Goal: Navigation & Orientation: Find specific page/section

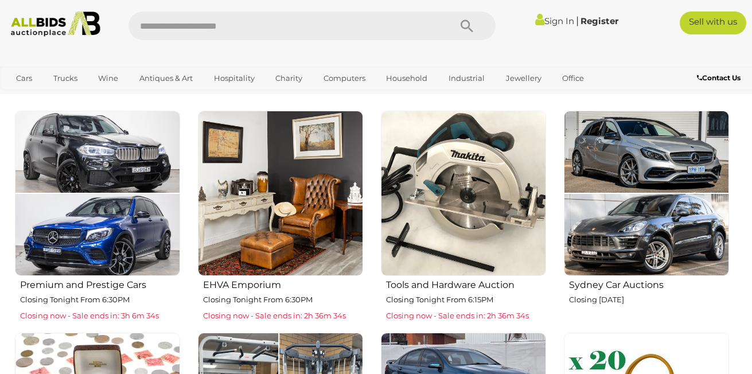
scroll to position [385, 0]
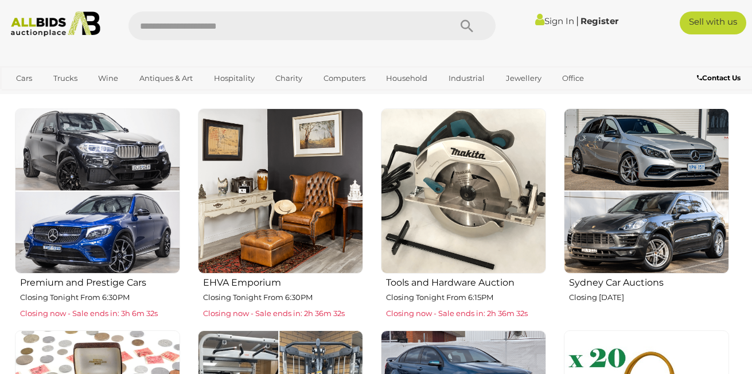
click at [273, 276] on h2 "EHVA Emporium" at bounding box center [283, 281] width 160 height 13
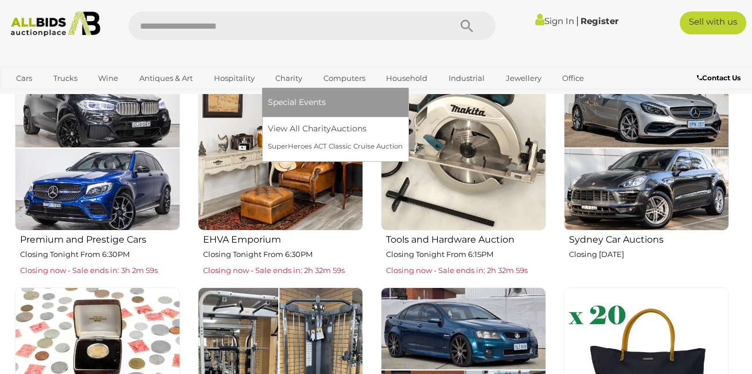
scroll to position [589, 0]
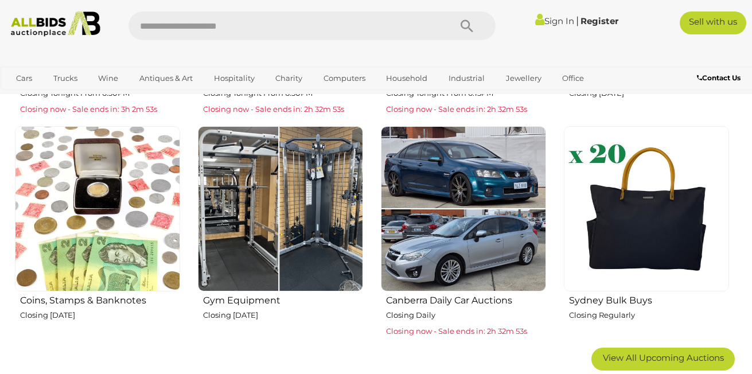
click at [312, 215] on img at bounding box center [280, 208] width 165 height 165
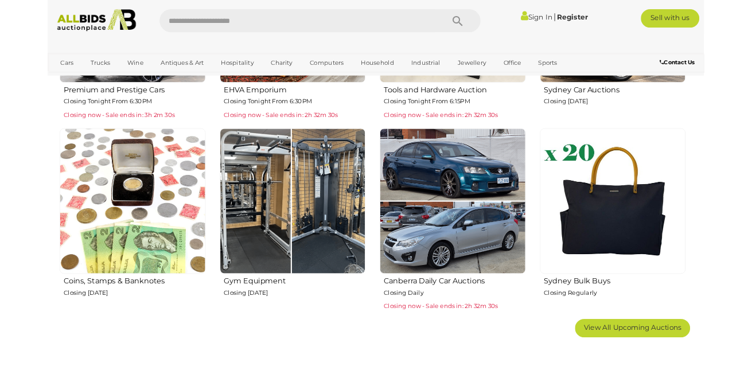
scroll to position [396, 0]
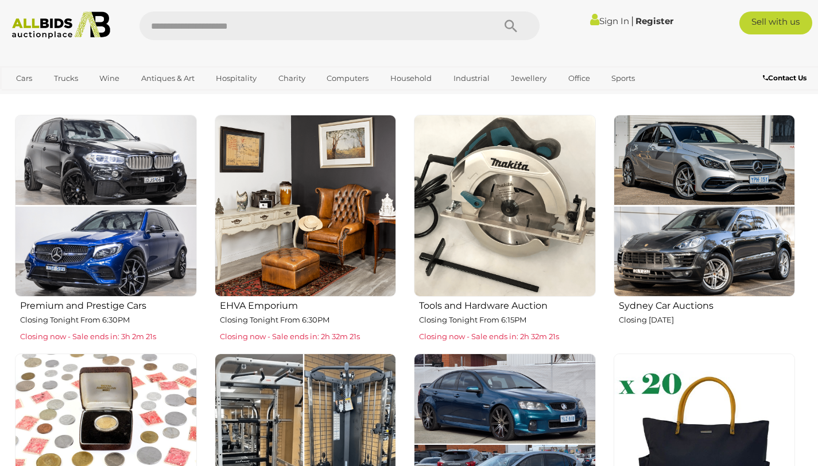
click at [176, 400] on img at bounding box center [106, 444] width 182 height 182
